Goal: Task Accomplishment & Management: Complete application form

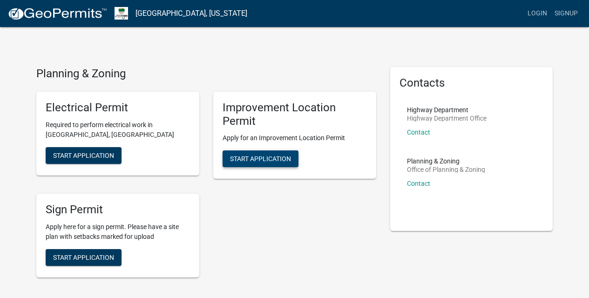
click at [263, 156] on span "Start Application" at bounding box center [260, 158] width 61 height 7
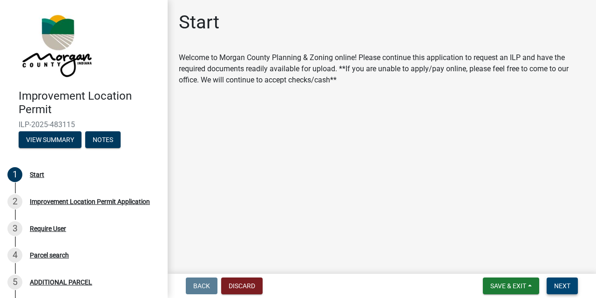
click at [560, 286] on span "Next" at bounding box center [562, 285] width 16 height 7
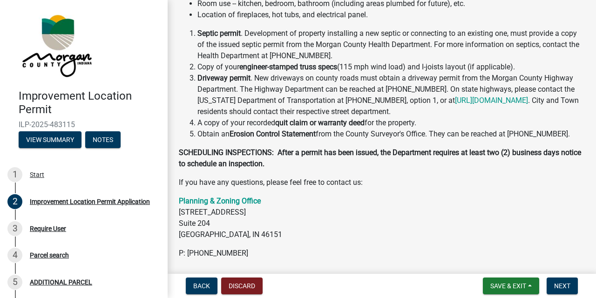
scroll to position [260, 0]
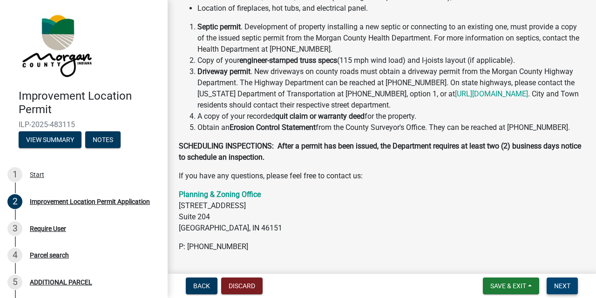
click at [562, 286] on span "Next" at bounding box center [562, 285] width 16 height 7
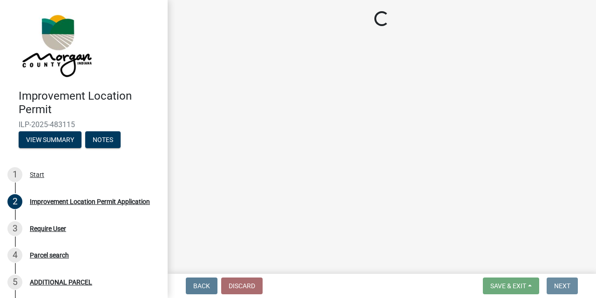
scroll to position [0, 0]
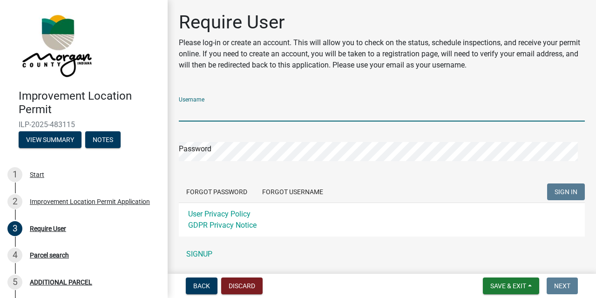
type input "[PERSON_NAME]"
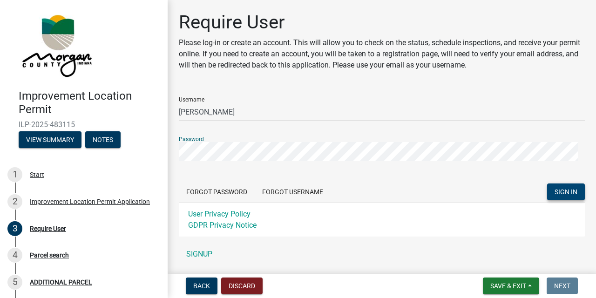
click at [556, 190] on span "SIGN IN" at bounding box center [566, 191] width 23 height 7
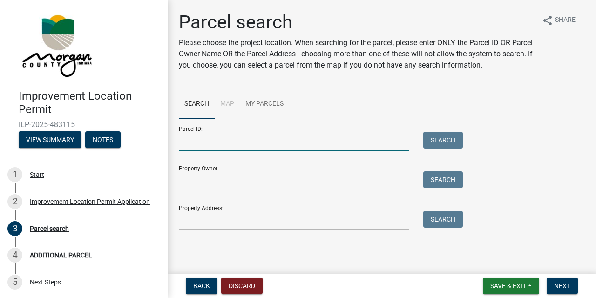
click at [186, 146] on input "Parcel ID:" at bounding box center [294, 141] width 230 height 19
type input "55-10-14-100-010.002-009"
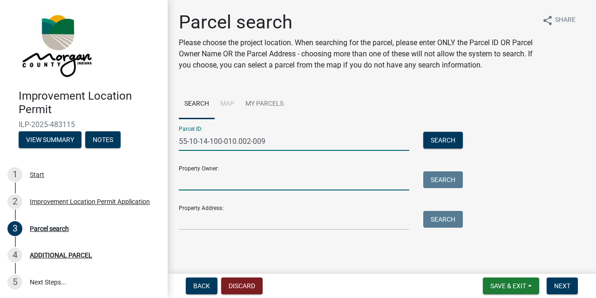
click at [184, 187] on input "Property Owner:" at bounding box center [294, 180] width 230 height 19
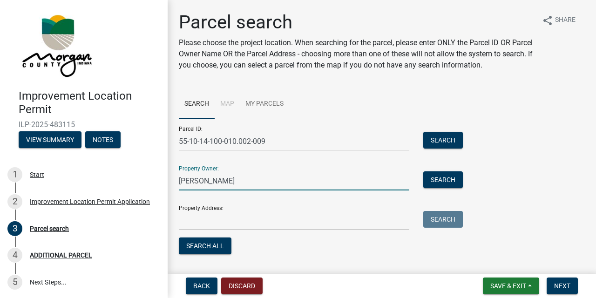
type input "[PERSON_NAME]"
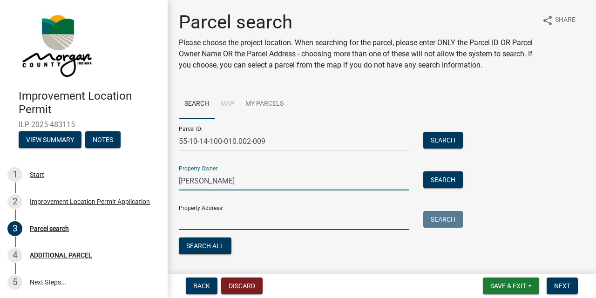
click at [188, 225] on input "Property Address:" at bounding box center [294, 220] width 230 height 19
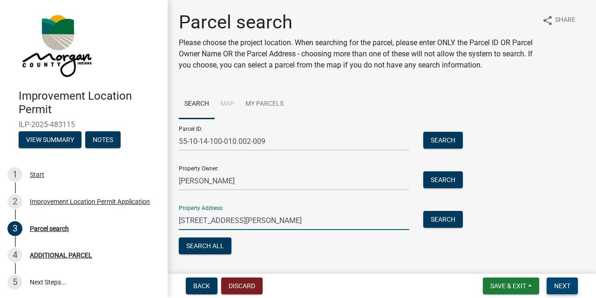
type input "[STREET_ADDRESS][PERSON_NAME]"
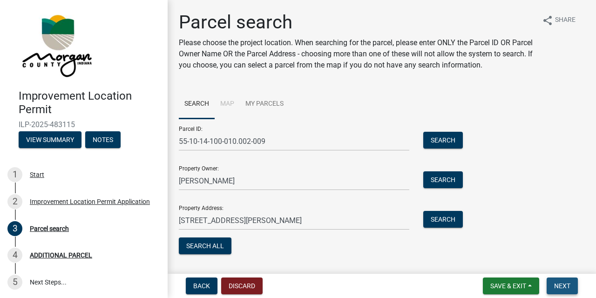
click at [560, 289] on span "Next" at bounding box center [562, 285] width 16 height 7
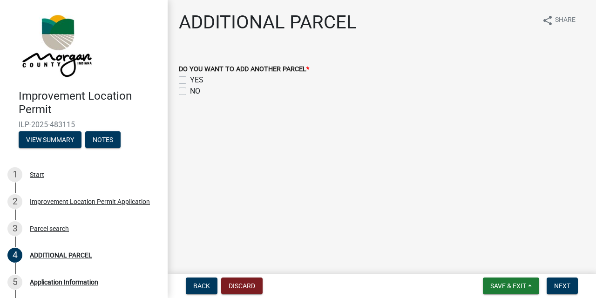
click at [190, 92] on label "NO" at bounding box center [195, 91] width 10 height 11
click at [190, 92] on input "NO" at bounding box center [193, 89] width 6 height 6
checkbox input "true"
checkbox input "false"
checkbox input "true"
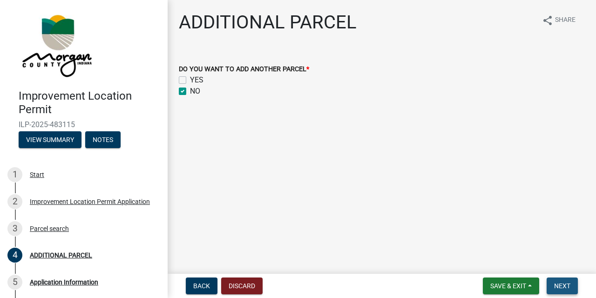
click at [558, 285] on span "Next" at bounding box center [562, 285] width 16 height 7
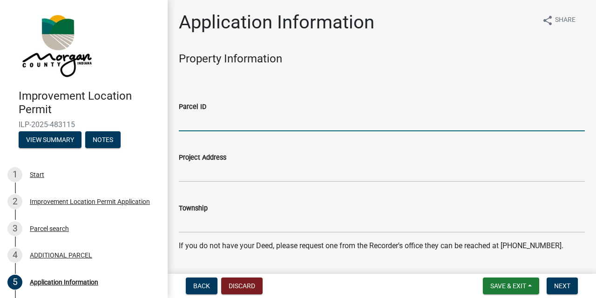
click at [181, 124] on input "Parcel ID" at bounding box center [382, 121] width 406 height 19
type input "55-10-14-100-010.002-009"
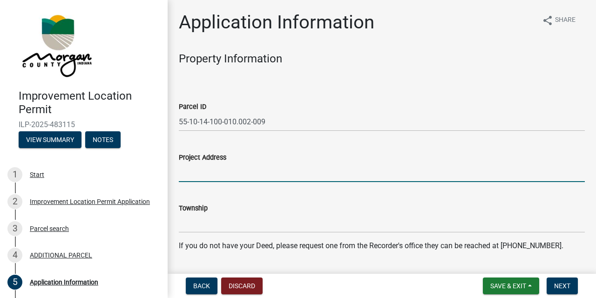
click at [186, 177] on input "Project Address" at bounding box center [382, 172] width 406 height 19
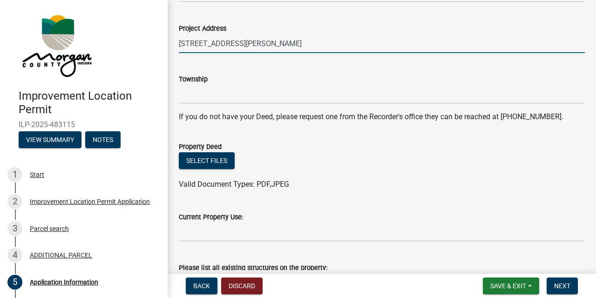
scroll to position [131, 0]
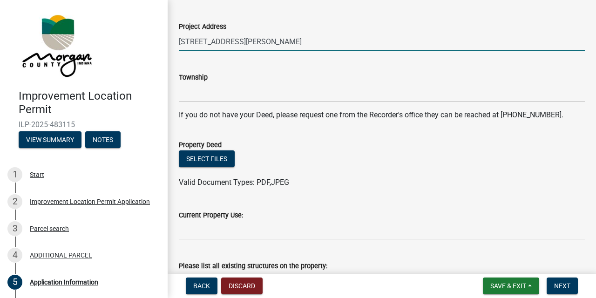
type input "[STREET_ADDRESS][PERSON_NAME]"
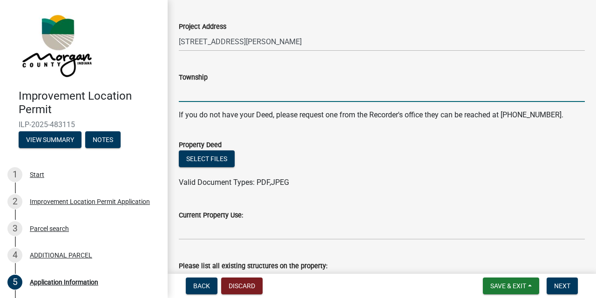
click at [183, 95] on input "Township" at bounding box center [382, 92] width 406 height 19
type input "Green"
click at [205, 158] on button "Select files" at bounding box center [207, 158] width 56 height 17
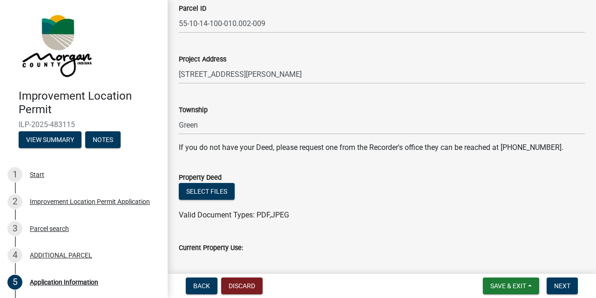
scroll to position [108, 0]
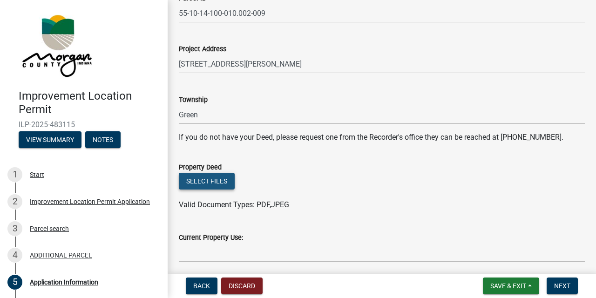
click at [207, 181] on button "Select files" at bounding box center [207, 181] width 56 height 17
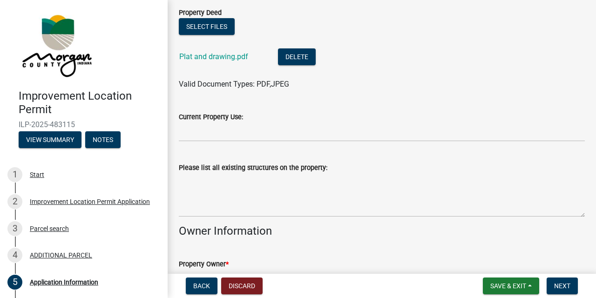
scroll to position [264, 0]
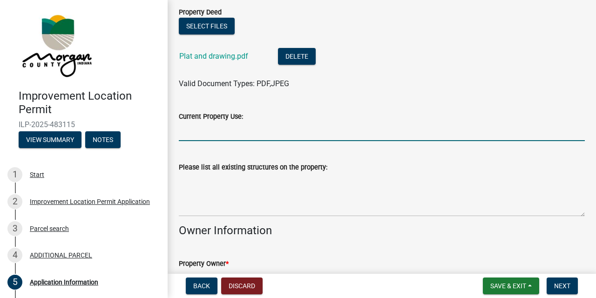
click at [183, 135] on input "Current Property Use:" at bounding box center [382, 131] width 406 height 19
type input "pasture"
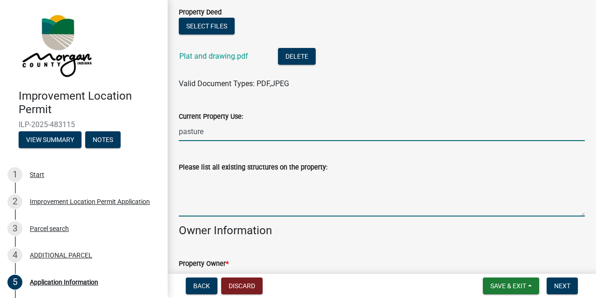
click at [187, 207] on textarea "Please list all existing structures on the property:" at bounding box center [382, 195] width 406 height 44
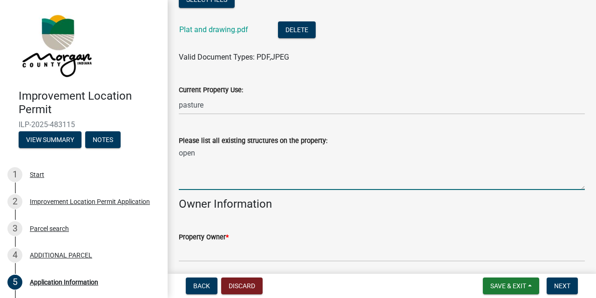
scroll to position [307, 0]
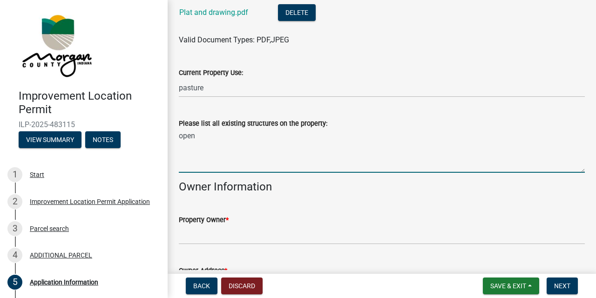
type textarea "open"
click at [185, 239] on input "Property Owner *" at bounding box center [382, 234] width 406 height 19
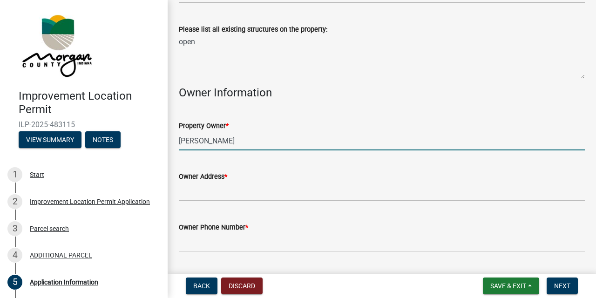
scroll to position [406, 0]
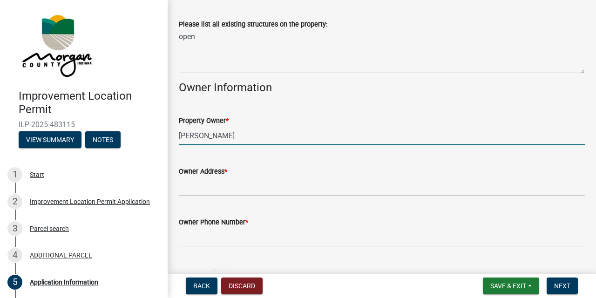
type input "[PERSON_NAME]"
click at [183, 188] on input "Owner Address *" at bounding box center [382, 186] width 406 height 19
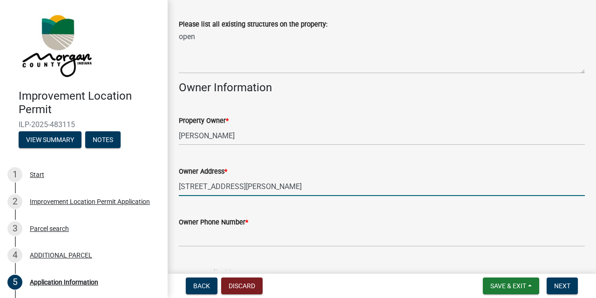
type input "[STREET_ADDRESS][PERSON_NAME]"
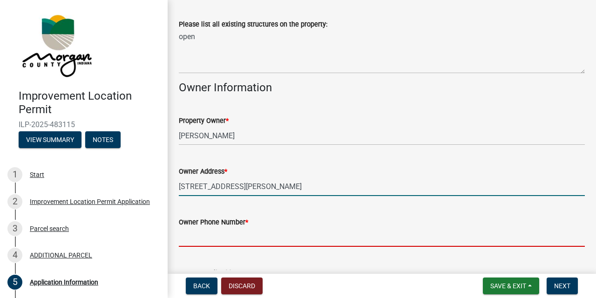
click at [185, 238] on input "Owner Phone Number *" at bounding box center [382, 237] width 406 height 19
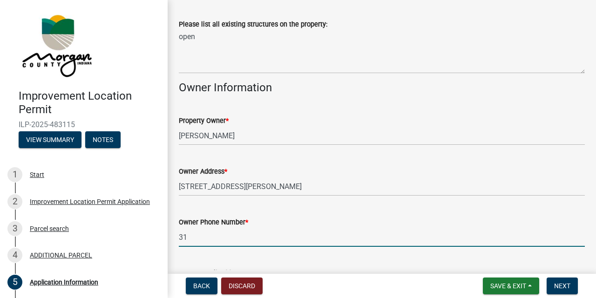
type input "3"
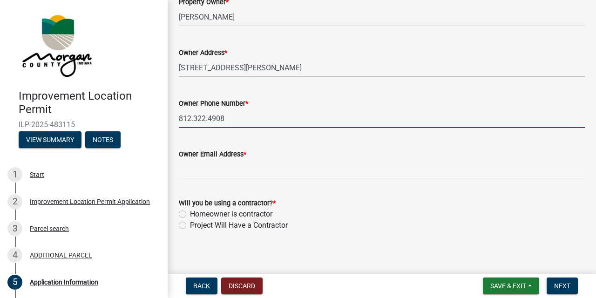
scroll to position [527, 0]
type input "812.322.4908"
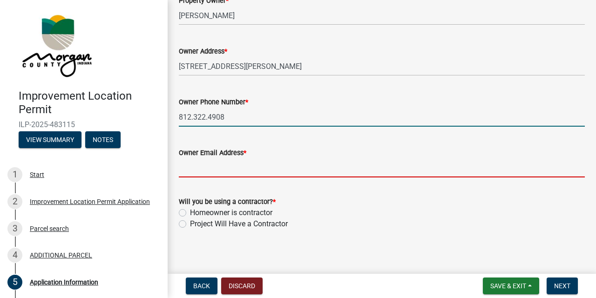
click at [182, 168] on input "Owner Email Address *" at bounding box center [382, 167] width 406 height 19
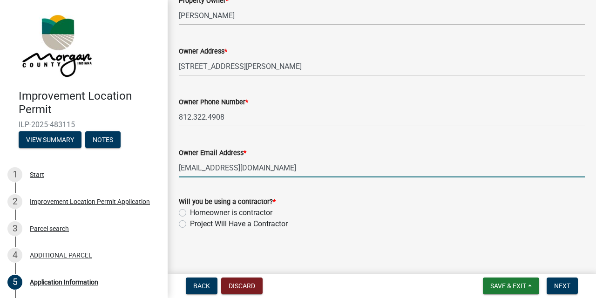
type input "[EMAIL_ADDRESS][DOMAIN_NAME]"
click at [190, 223] on label "Project Will Have a Contractor" at bounding box center [239, 223] width 98 height 11
click at [190, 223] on input "Project Will Have a Contractor" at bounding box center [193, 221] width 6 height 6
radio input "true"
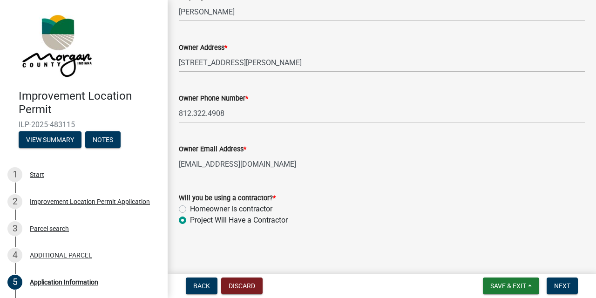
scroll to position [530, 0]
click at [560, 285] on span "Next" at bounding box center [562, 285] width 16 height 7
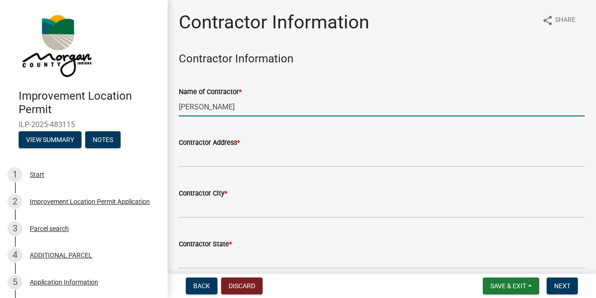
type input "[PERSON_NAME]"
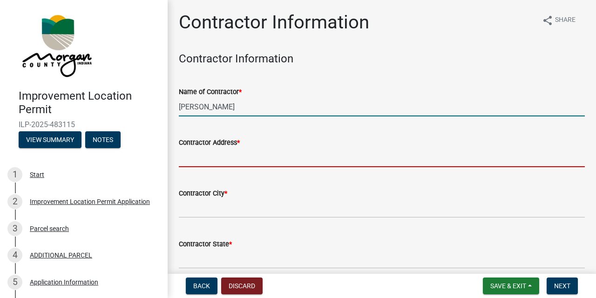
click at [186, 166] on input "Contractor Address *" at bounding box center [382, 157] width 406 height 19
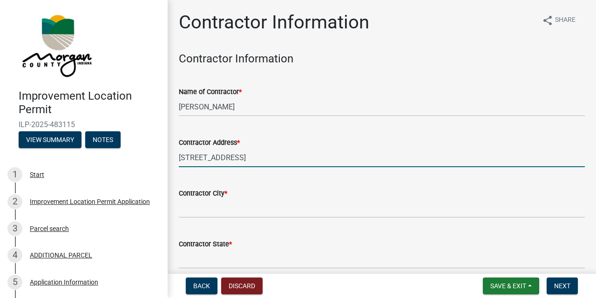
click at [210, 159] on input "[STREET_ADDRESS]" at bounding box center [382, 157] width 406 height 19
click at [232, 156] on input "[STREET_ADDRESS][PERSON_NAME]" at bounding box center [382, 157] width 406 height 19
click at [244, 158] on input "[STREET_ADDRESS][PERSON_NAME]" at bounding box center [382, 157] width 406 height 19
type input "[STREET_ADDRESS][PERSON_NAME]"
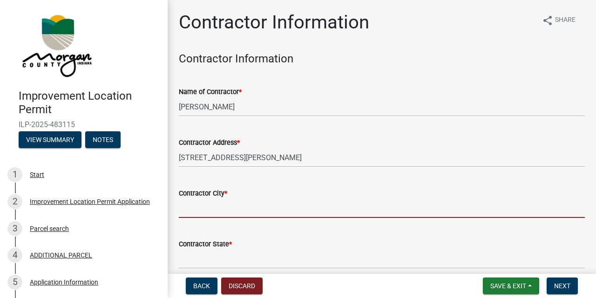
click at [181, 212] on input "Contractor City *" at bounding box center [382, 208] width 406 height 19
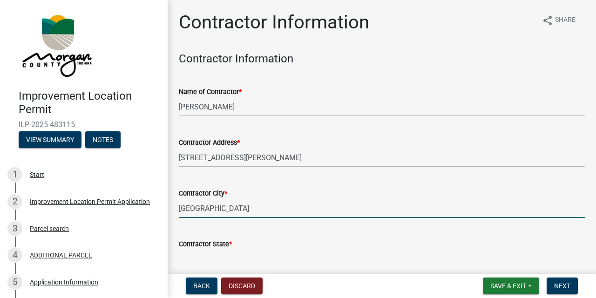
type input "[GEOGRAPHIC_DATA]"
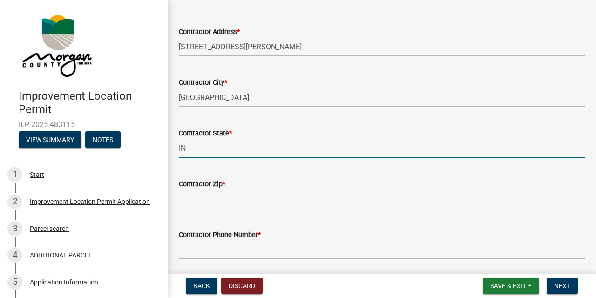
scroll to position [112, 0]
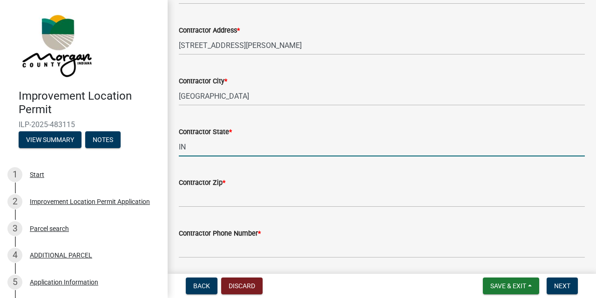
type input "IN"
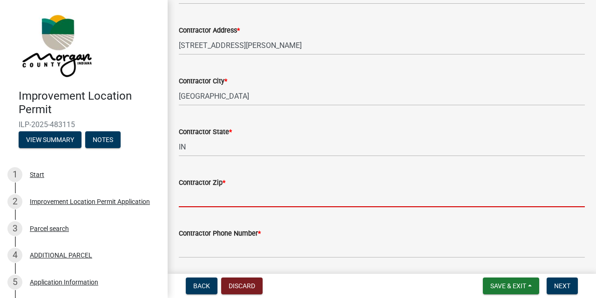
click at [183, 203] on input "Contractor Zip *" at bounding box center [382, 197] width 406 height 19
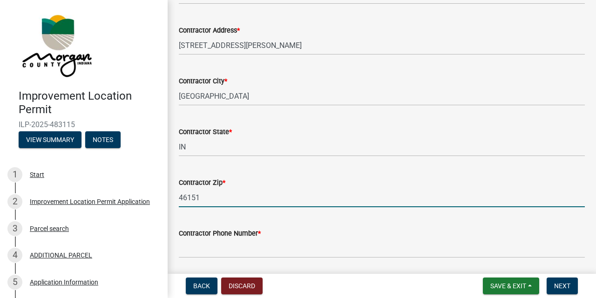
type input "46151"
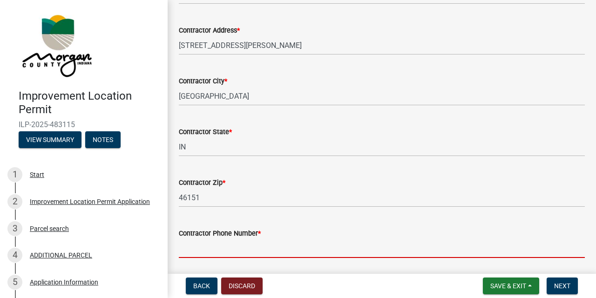
click at [187, 252] on input "Contractor Phone Number *" at bounding box center [382, 248] width 406 height 19
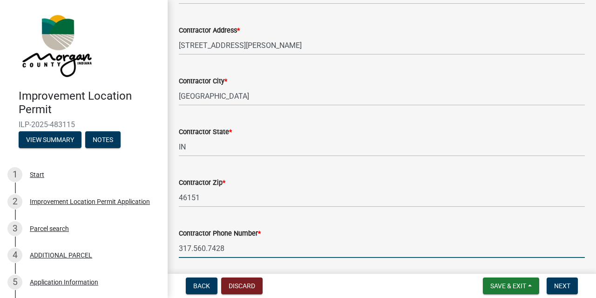
scroll to position [0, 0]
type input "317.560.7428"
click at [562, 286] on span "Next" at bounding box center [562, 285] width 16 height 7
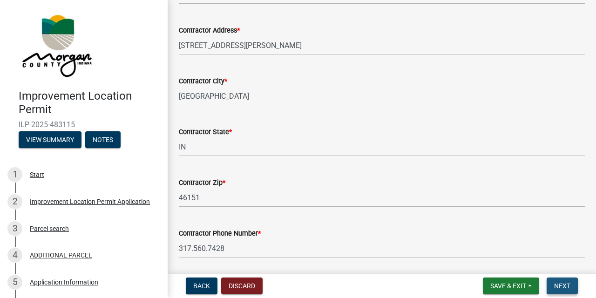
click at [562, 286] on span "Next" at bounding box center [562, 285] width 16 height 7
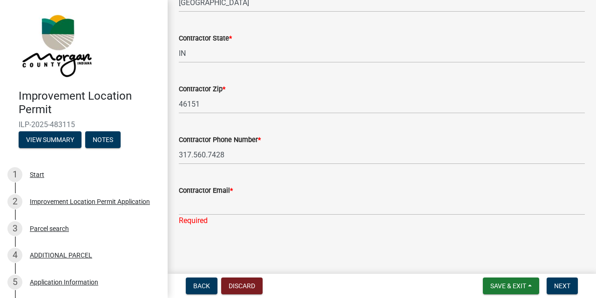
scroll to position [205, 0]
click at [181, 208] on input "Contractor Email *" at bounding box center [382, 205] width 406 height 19
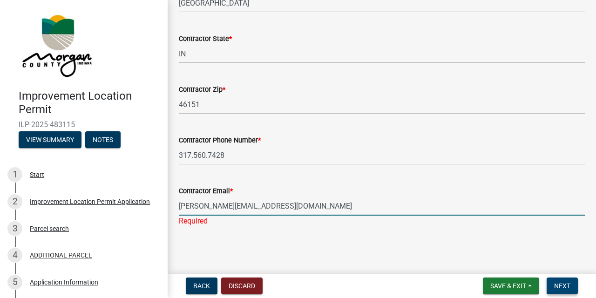
type input "[PERSON_NAME][EMAIL_ADDRESS][DOMAIN_NAME]"
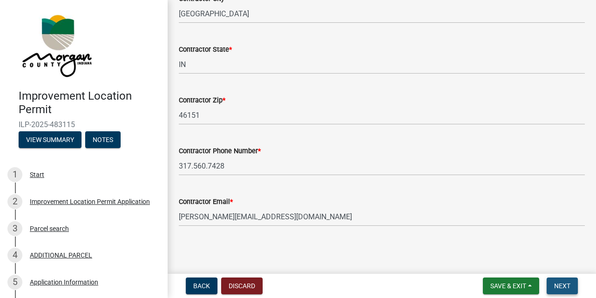
click at [569, 285] on span "Next" at bounding box center [562, 285] width 16 height 7
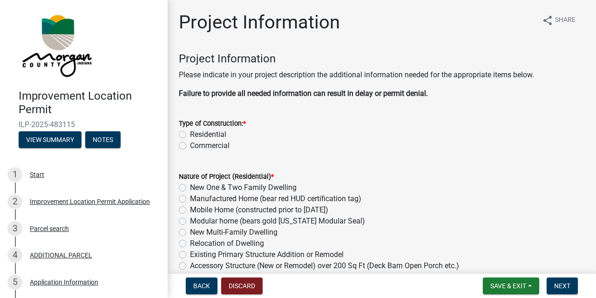
click at [190, 133] on label "Residential" at bounding box center [208, 134] width 36 height 11
click at [190, 133] on input "Residential" at bounding box center [193, 132] width 6 height 6
radio input "true"
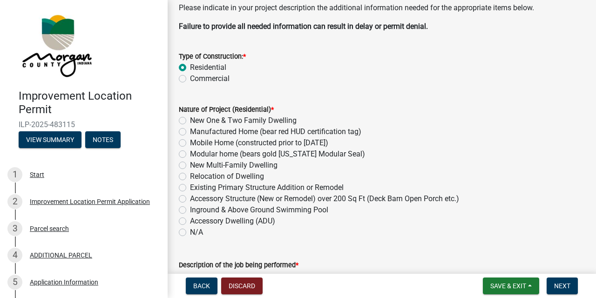
scroll to position [69, 0]
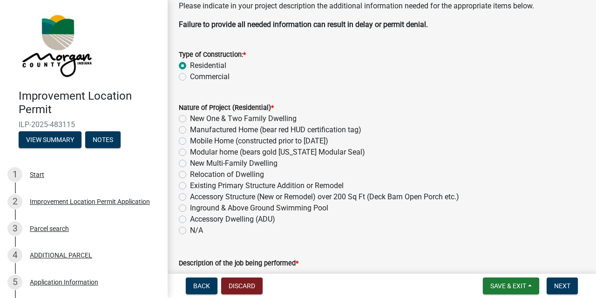
click at [190, 117] on label "New One & Two Family Dwelling" at bounding box center [243, 118] width 107 height 11
click at [190, 117] on input "New One & Two Family Dwelling" at bounding box center [193, 116] width 6 height 6
radio input "true"
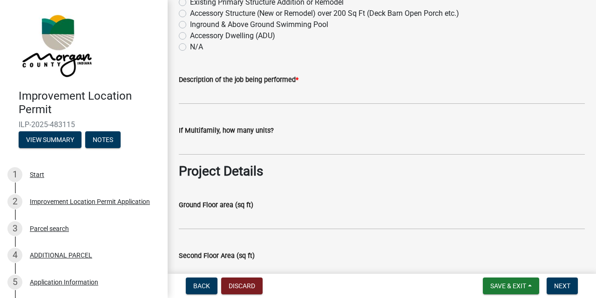
scroll to position [253, 0]
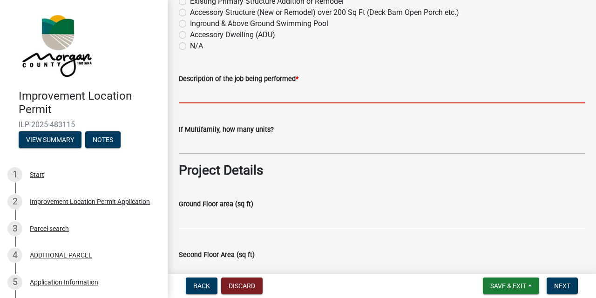
click at [182, 99] on input "Description of the job being performed *" at bounding box center [382, 93] width 406 height 19
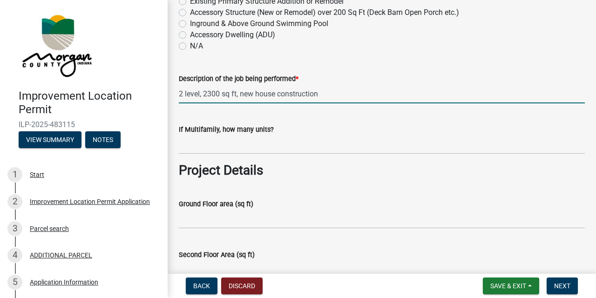
click at [204, 94] on input "2 level, 2300 sq ft, new house construction" at bounding box center [382, 93] width 406 height 19
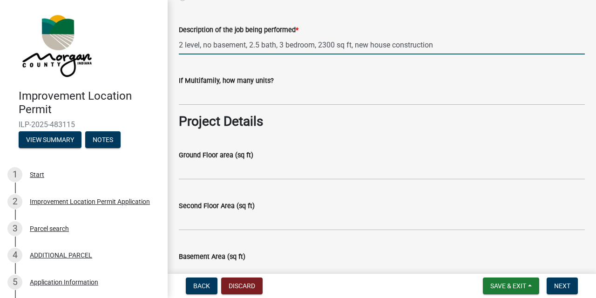
scroll to position [308, 0]
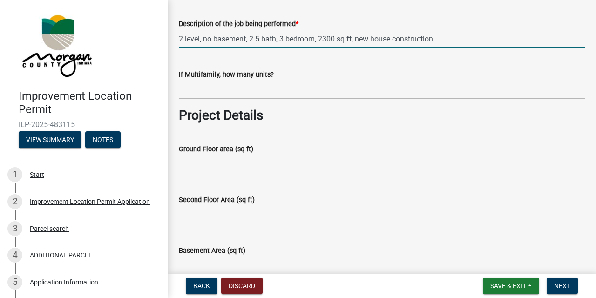
type input "2 level, no basement, 2.5 bath, 3 bedroom, 2300 sq ft, new house construction"
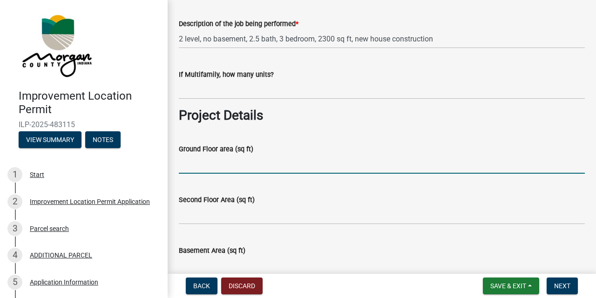
click at [182, 168] on input "Ground Floor area (sq ft)" at bounding box center [382, 164] width 406 height 19
type input "1770"
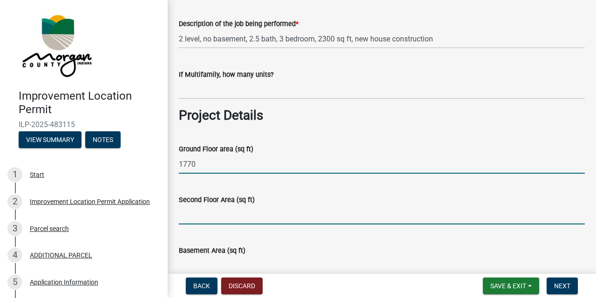
click at [182, 217] on input "Second Floor Area (sq ft)" at bounding box center [382, 214] width 406 height 19
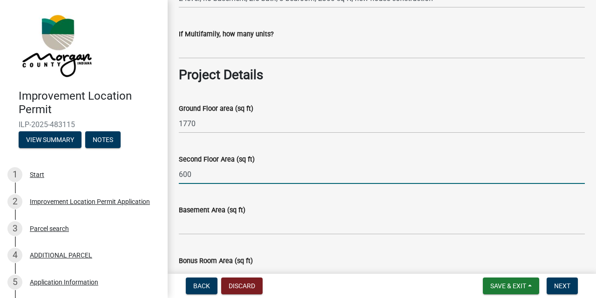
scroll to position [351, 0]
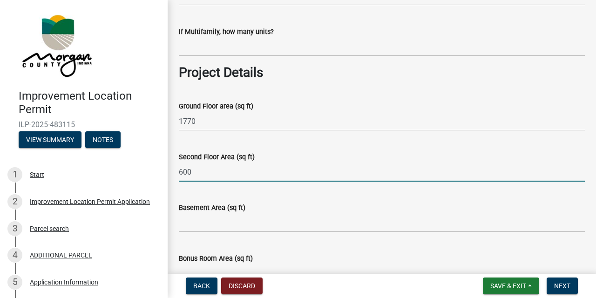
type input "600"
click at [185, 228] on input "Basement Area (sq ft)" at bounding box center [382, 222] width 406 height 19
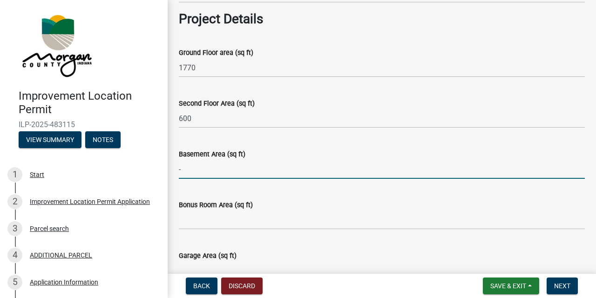
scroll to position [406, 0]
type input "-"
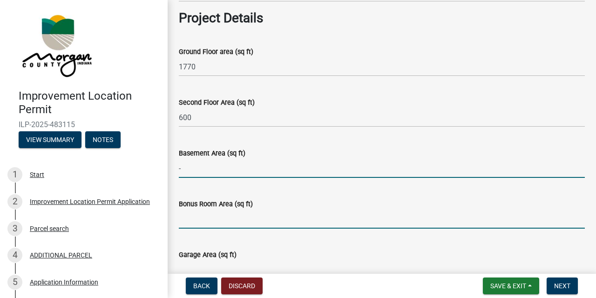
click at [181, 223] on input "Bonus Room Area (sq ft)" at bounding box center [382, 219] width 406 height 19
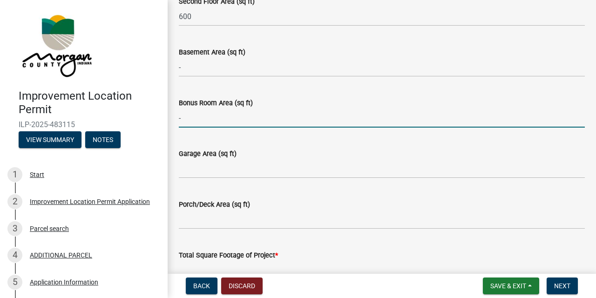
scroll to position [515, 0]
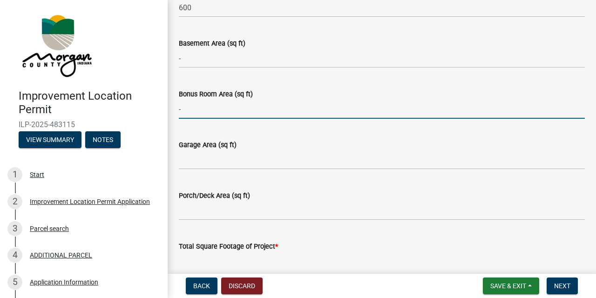
type input "-"
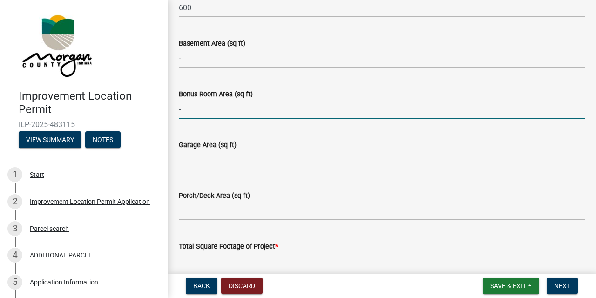
click at [190, 166] on input "Garage Area (sq ft)" at bounding box center [382, 159] width 406 height 19
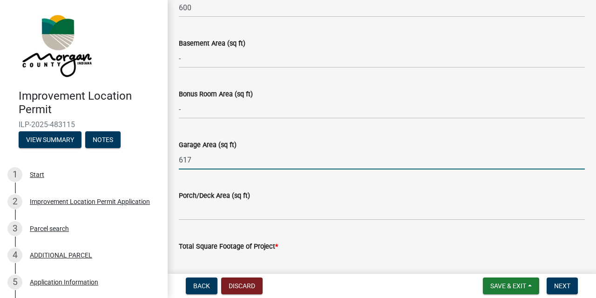
type input "617"
click at [185, 213] on input "Porch/Deck Area (sq ft)" at bounding box center [382, 210] width 406 height 19
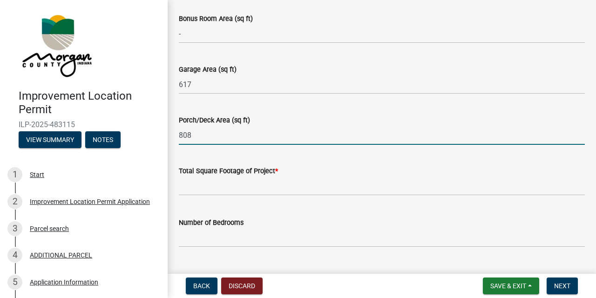
scroll to position [594, 0]
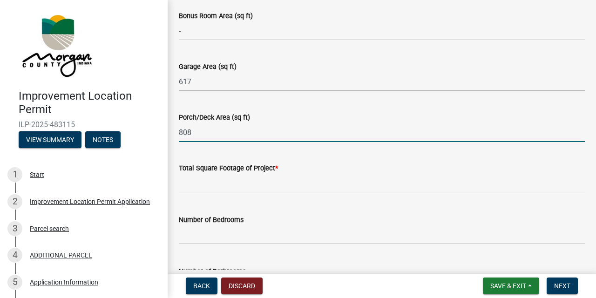
type input "808"
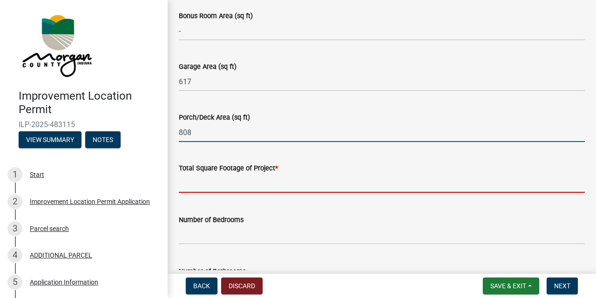
click at [184, 187] on input "text" at bounding box center [382, 183] width 406 height 19
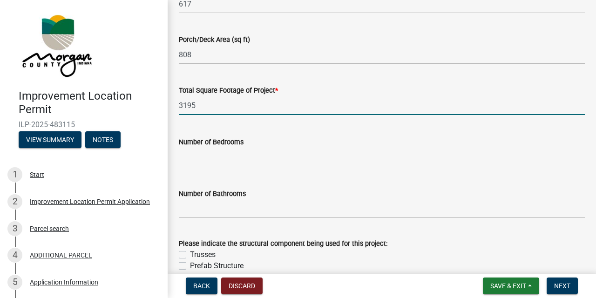
scroll to position [672, 0]
type input "3195"
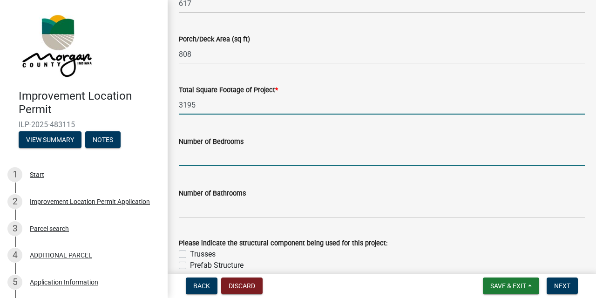
click at [181, 161] on input "text" at bounding box center [382, 156] width 406 height 19
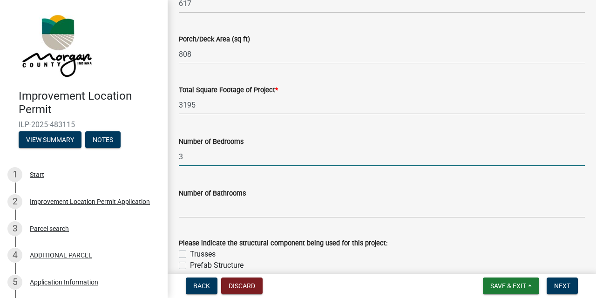
type input "3"
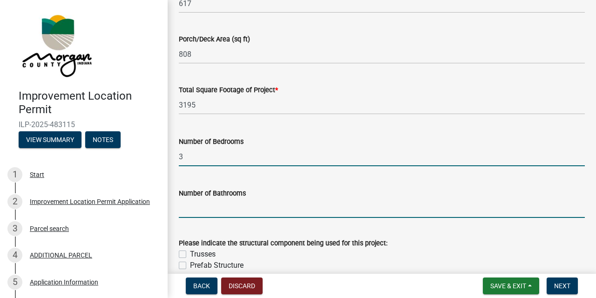
click at [187, 210] on input "text" at bounding box center [382, 208] width 406 height 19
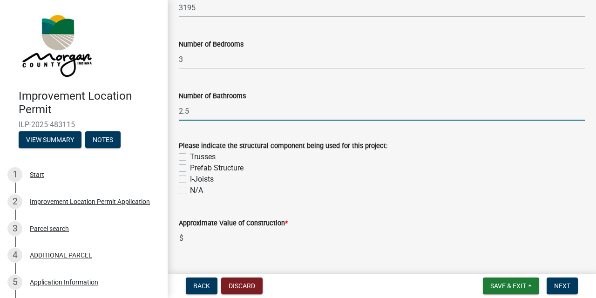
scroll to position [774, 0]
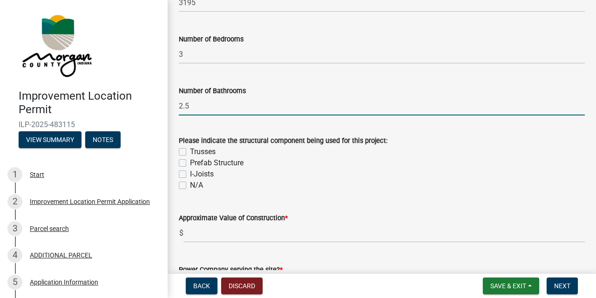
type input "2.5"
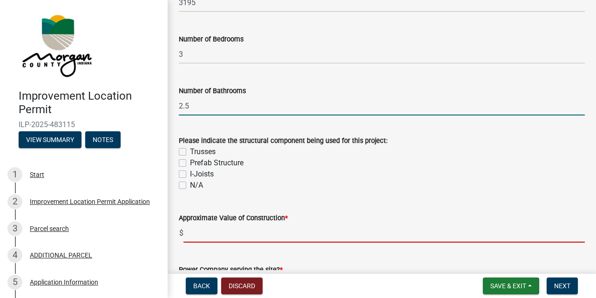
click at [201, 232] on input "text" at bounding box center [383, 232] width 401 height 19
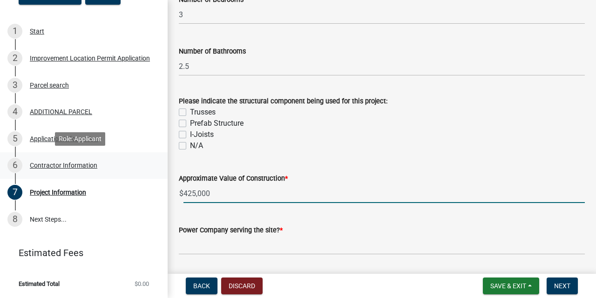
scroll to position [143, 0]
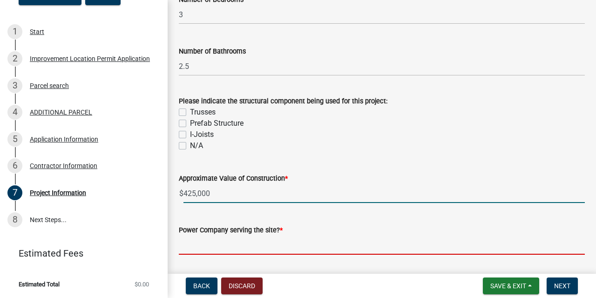
type input "425000"
click at [191, 248] on input "Power Company serving the site? *" at bounding box center [382, 245] width 406 height 19
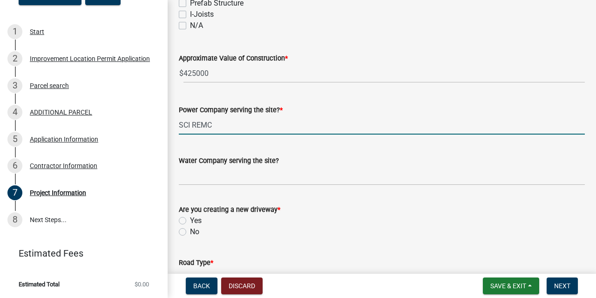
scroll to position [936, 0]
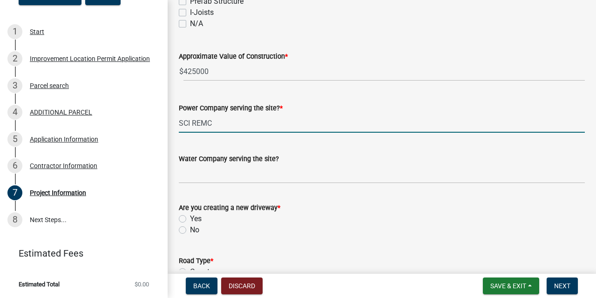
type input "SCI REMC"
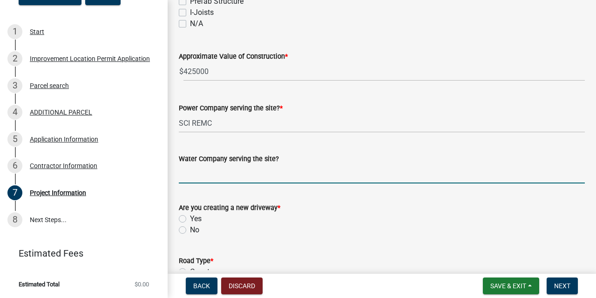
click at [182, 177] on input "Water Company serving the site?" at bounding box center [382, 173] width 406 height 19
type input "well"
click at [190, 230] on label "No" at bounding box center [194, 229] width 9 height 11
click at [190, 230] on input "No" at bounding box center [193, 227] width 6 height 6
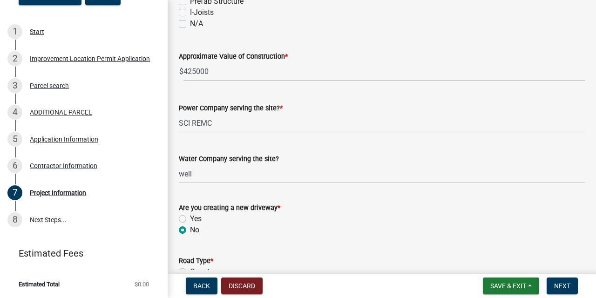
radio input "true"
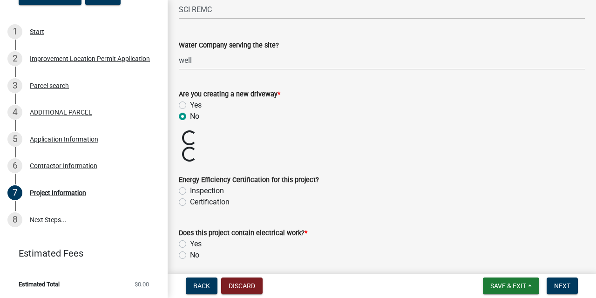
scroll to position [1052, 0]
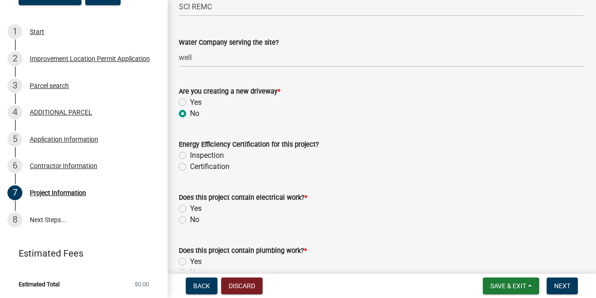
click at [190, 208] on label "Yes" at bounding box center [196, 208] width 12 height 11
click at [190, 208] on input "Yes" at bounding box center [193, 206] width 6 height 6
radio input "true"
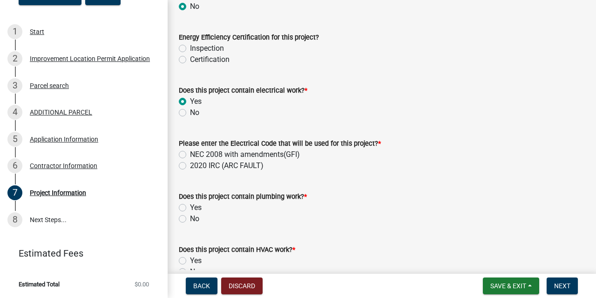
scroll to position [1162, 0]
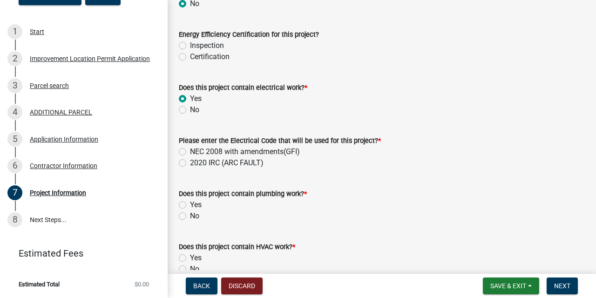
click at [190, 205] on label "Yes" at bounding box center [196, 204] width 12 height 11
click at [190, 205] on input "Yes" at bounding box center [193, 202] width 6 height 6
radio input "true"
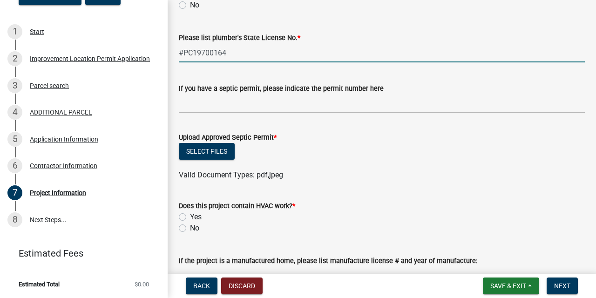
scroll to position [1377, 0]
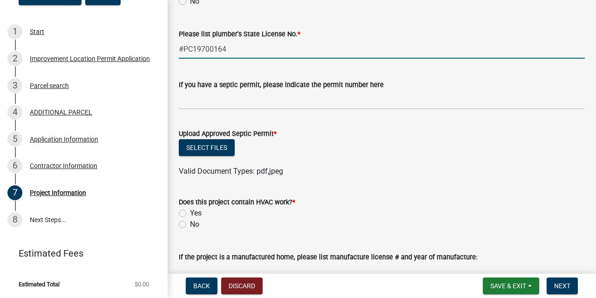
type input "#PC19700164"
click at [190, 212] on label "Yes" at bounding box center [196, 213] width 12 height 11
click at [190, 212] on input "Yes" at bounding box center [193, 211] width 6 height 6
radio input "true"
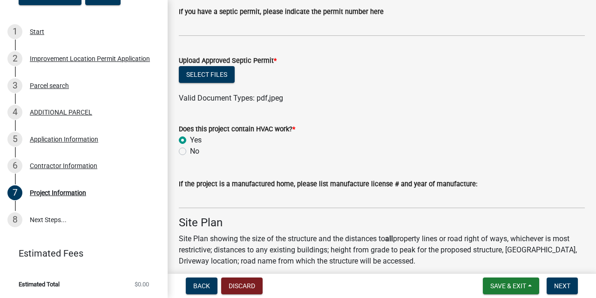
scroll to position [1454, 0]
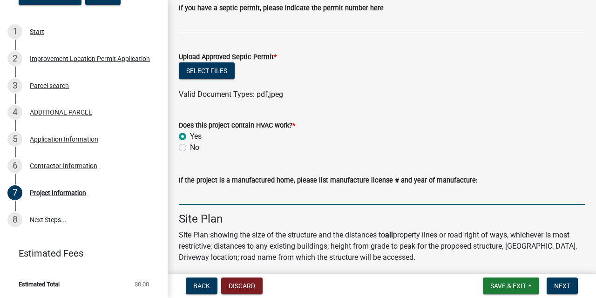
click at [179, 199] on input "If the project is a manufactured home, please list manufacture license # and ye…" at bounding box center [382, 195] width 406 height 19
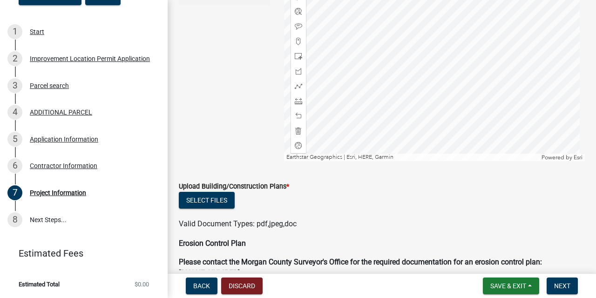
scroll to position [1944, 0]
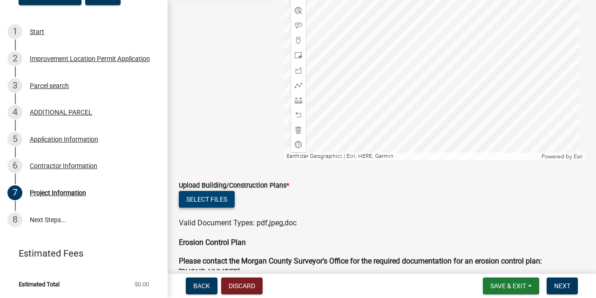
type input "-"
click at [206, 198] on button "Select files" at bounding box center [207, 199] width 56 height 17
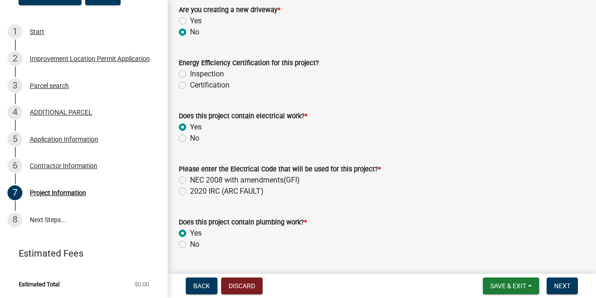
scroll to position [1135, 0]
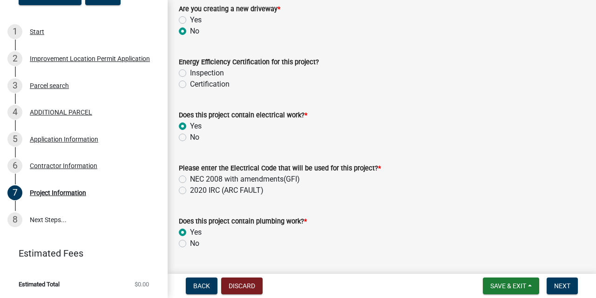
click at [190, 179] on label "NEC 2008 with amendments(GFI)" at bounding box center [245, 179] width 110 height 11
click at [190, 179] on input "NEC 2008 with amendments(GFI)" at bounding box center [193, 177] width 6 height 6
radio input "true"
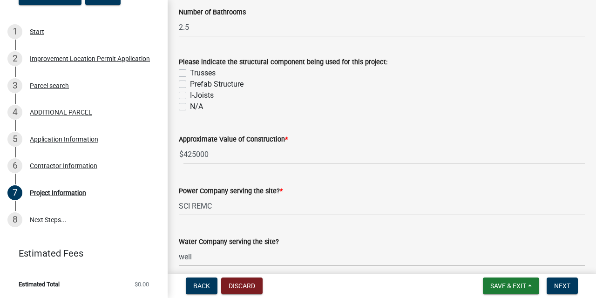
scroll to position [853, 0]
click at [190, 73] on label "Trusses" at bounding box center [203, 72] width 26 height 11
click at [190, 73] on input "Trusses" at bounding box center [193, 70] width 6 height 6
checkbox input "true"
checkbox input "false"
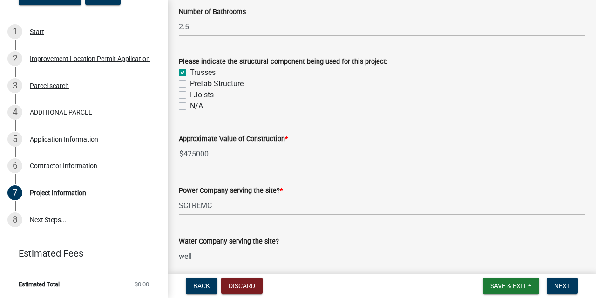
checkbox input "false"
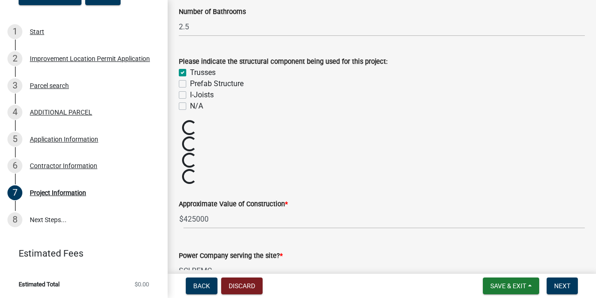
click at [190, 95] on label "I-Joists" at bounding box center [202, 94] width 24 height 11
click at [190, 95] on input "I-Joists" at bounding box center [193, 92] width 6 height 6
checkbox input "true"
checkbox input "false"
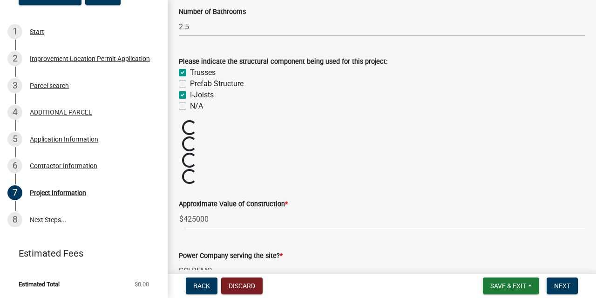
checkbox input "true"
checkbox input "false"
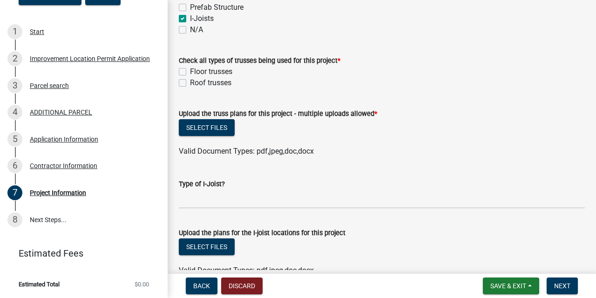
scroll to position [931, 0]
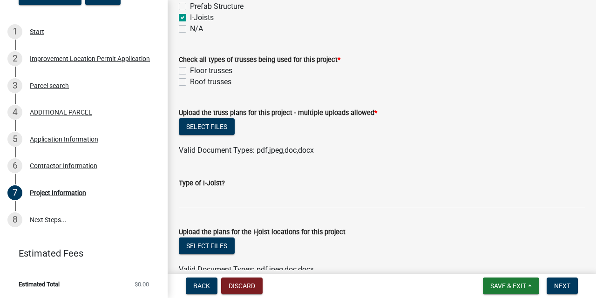
click at [190, 72] on label "Floor trusses" at bounding box center [211, 70] width 42 height 11
click at [190, 71] on input "Floor trusses" at bounding box center [193, 68] width 6 height 6
checkbox input "true"
click at [190, 82] on label "Roof trusses" at bounding box center [210, 81] width 41 height 11
click at [190, 82] on input "Roof trusses" at bounding box center [193, 79] width 6 height 6
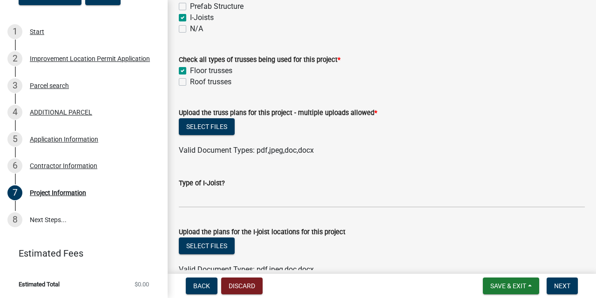
checkbox input "true"
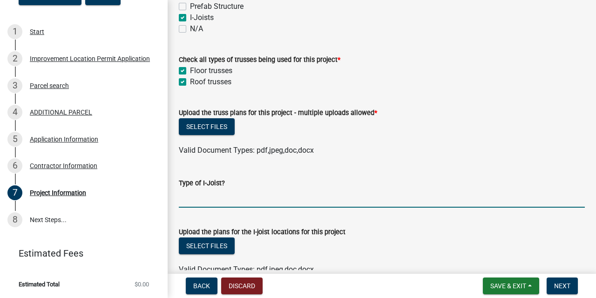
click at [182, 200] on input "Type of I-Joist?" at bounding box center [382, 198] width 406 height 19
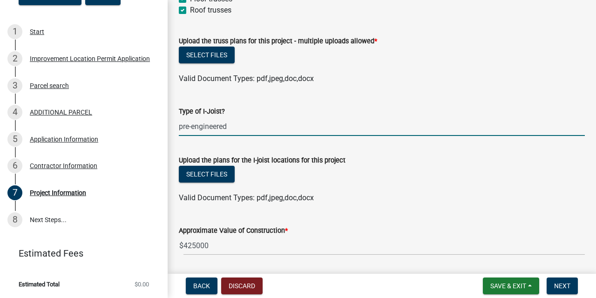
scroll to position [1005, 0]
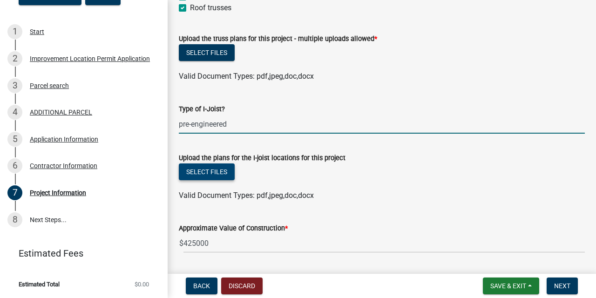
type input "pre-engineered"
click at [199, 171] on button "Select files" at bounding box center [207, 171] width 56 height 17
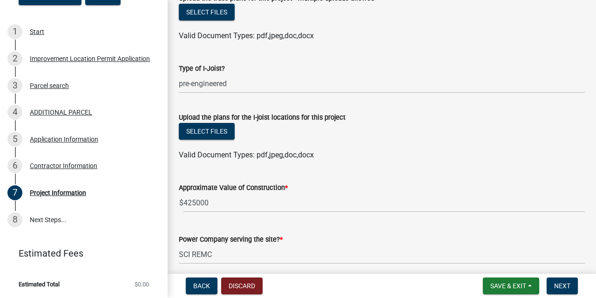
scroll to position [1043, 0]
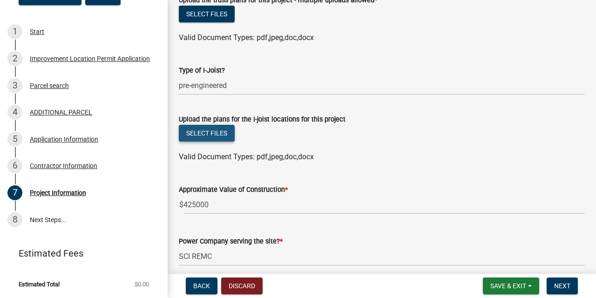
click at [196, 132] on button "Select files" at bounding box center [207, 133] width 56 height 17
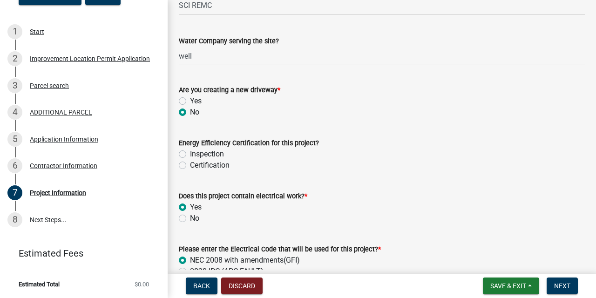
scroll to position [1330, 0]
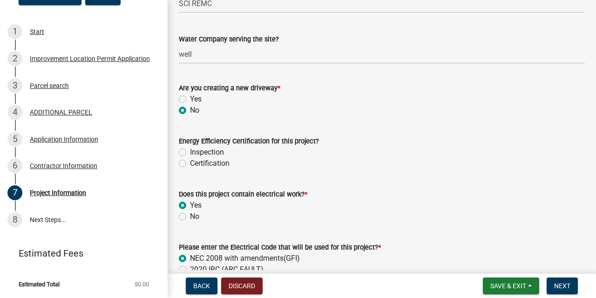
click at [190, 163] on label "Certification" at bounding box center [210, 163] width 40 height 11
click at [190, 163] on input "Certification" at bounding box center [193, 161] width 6 height 6
radio input "true"
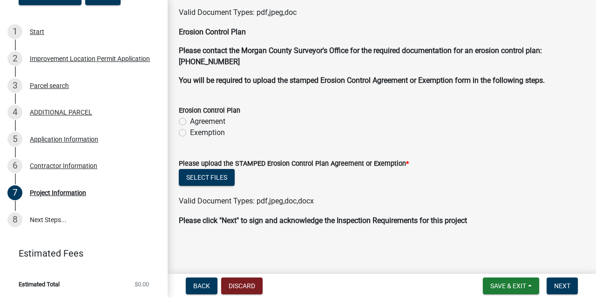
scroll to position [2474, 0]
click at [562, 287] on span "Next" at bounding box center [562, 285] width 16 height 7
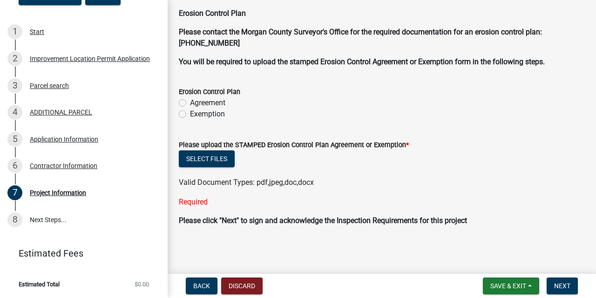
scroll to position [2548, 0]
click at [562, 286] on span "Next" at bounding box center [562, 285] width 16 height 7
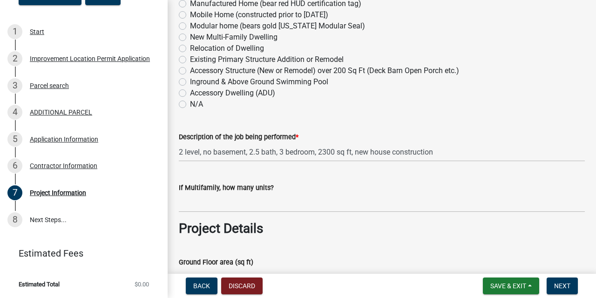
scroll to position [217, 0]
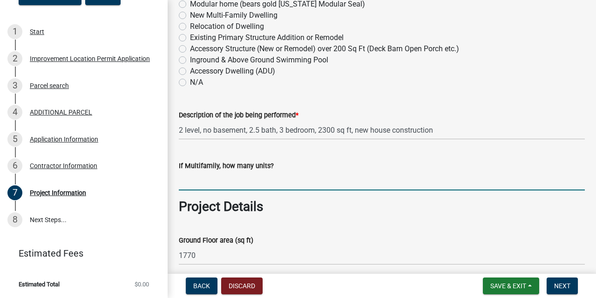
click at [183, 183] on input "text" at bounding box center [382, 180] width 406 height 19
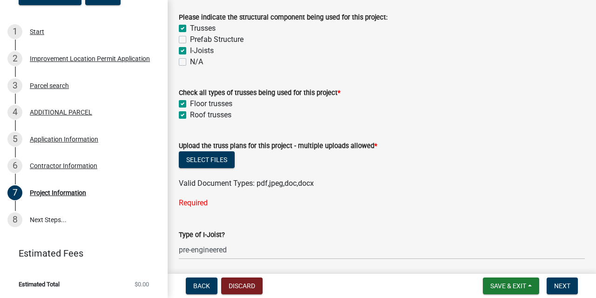
scroll to position [907, 0]
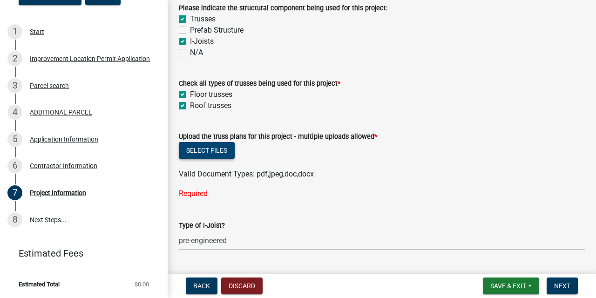
type input "0"
click at [194, 149] on button "Select files" at bounding box center [207, 150] width 56 height 17
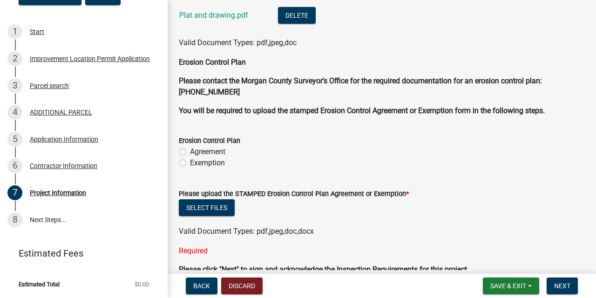
scroll to position [2508, 0]
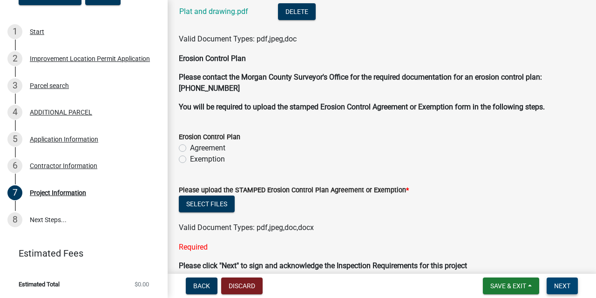
click at [566, 287] on span "Next" at bounding box center [562, 285] width 16 height 7
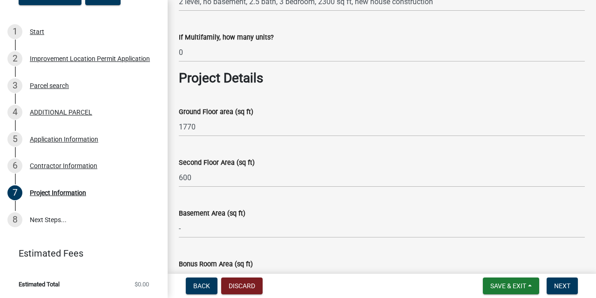
scroll to position [346, 0]
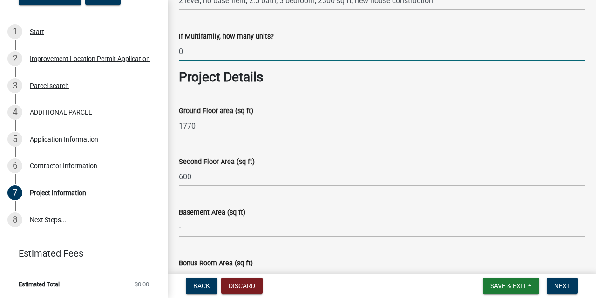
click at [184, 50] on input "0" at bounding box center [382, 51] width 406 height 19
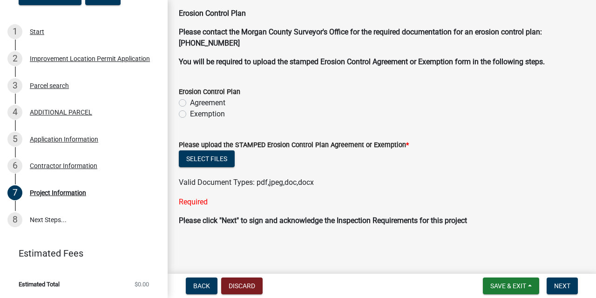
scroll to position [2564, 0]
type input "0"
click at [506, 287] on span "Save & Exit" at bounding box center [508, 285] width 36 height 7
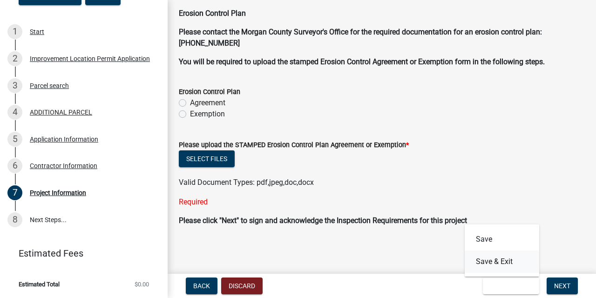
click at [489, 262] on button "Save & Exit" at bounding box center [502, 261] width 74 height 22
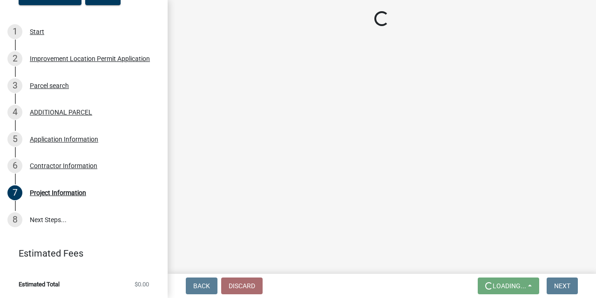
scroll to position [0, 0]
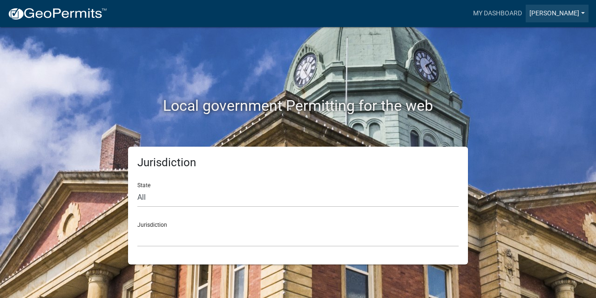
click at [566, 14] on link "[PERSON_NAME]" at bounding box center [557, 14] width 63 height 18
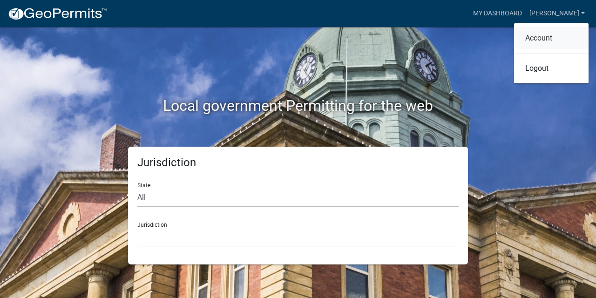
click at [535, 41] on link "Account" at bounding box center [551, 38] width 74 height 22
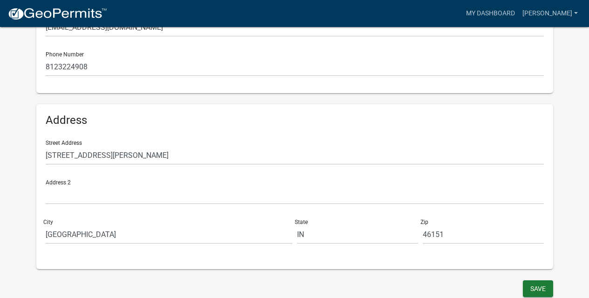
scroll to position [243, 0]
click at [535, 288] on button "Save" at bounding box center [538, 289] width 30 height 17
